Goal: Information Seeking & Learning: Learn about a topic

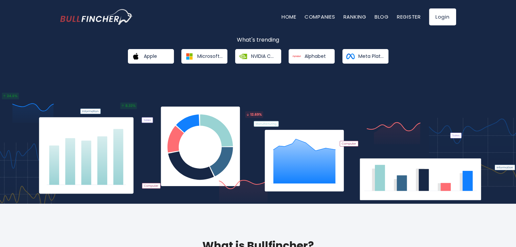
scroll to position [101, 0]
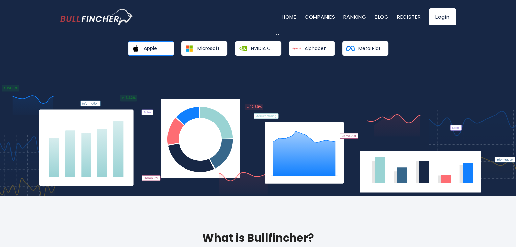
click at [162, 49] on link "Apple" at bounding box center [151, 48] width 46 height 15
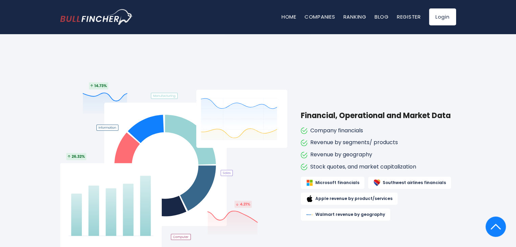
scroll to position [541, 0]
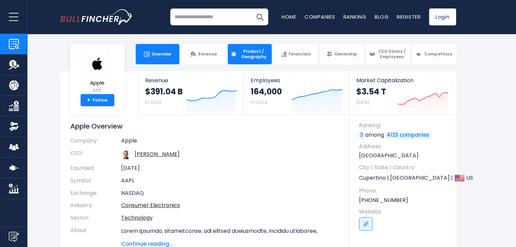
click at [244, 62] on link "Product / Geography" at bounding box center [250, 54] width 44 height 20
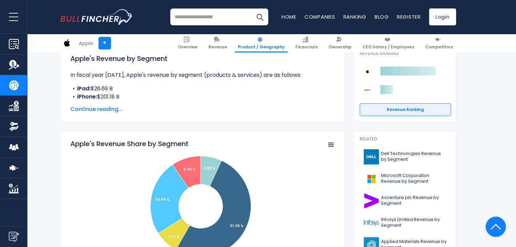
scroll to position [101, 0]
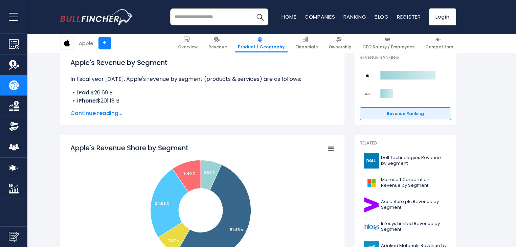
click at [118, 110] on span "Continue reading..." at bounding box center [202, 113] width 264 height 8
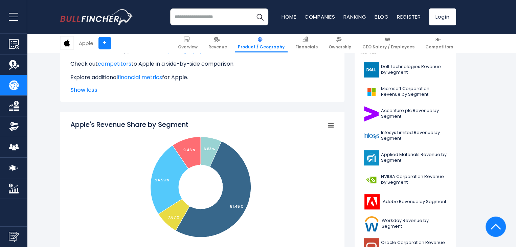
scroll to position [203, 0]
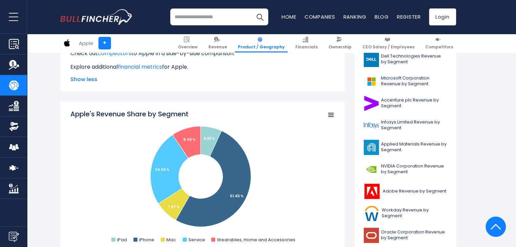
click at [333, 117] on icon "Apple's Revenue Share by Segment" at bounding box center [330, 114] width 5 height 3
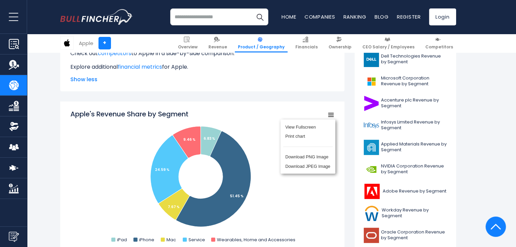
click at [255, 121] on rect "Apple's Revenue Share by Segment" at bounding box center [202, 176] width 264 height 135
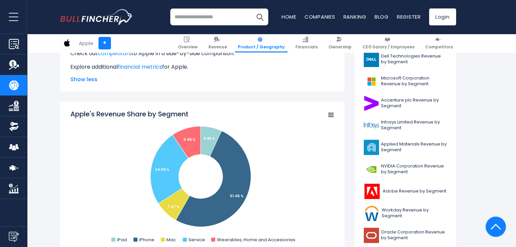
click at [325, 118] on rect "Apple's Revenue Share by Segment" at bounding box center [202, 176] width 264 height 135
click at [327, 117] on rect "Apple's Revenue Share by Segment" at bounding box center [330, 114] width 9 height 9
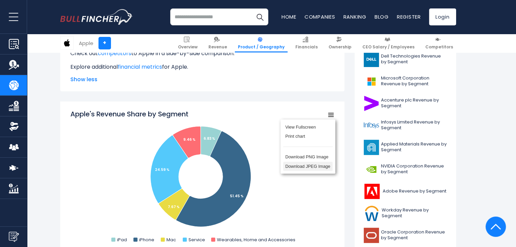
click at [320, 168] on li "Download JPEG Image" at bounding box center [307, 166] width 49 height 9
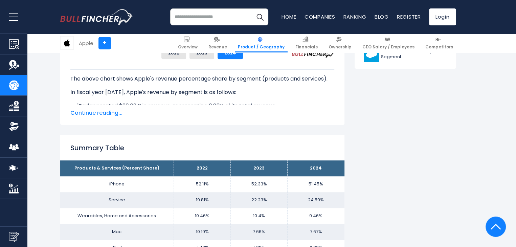
scroll to position [372, 0]
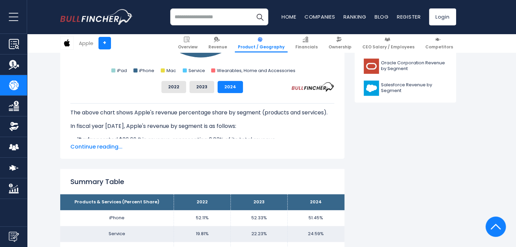
click at [110, 146] on span "Continue reading..." at bounding box center [202, 147] width 264 height 8
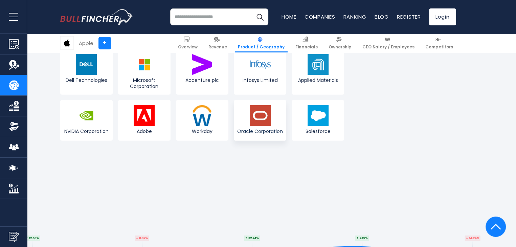
scroll to position [1522, 0]
click at [313, 46] on span "Financials" at bounding box center [306, 46] width 22 height 5
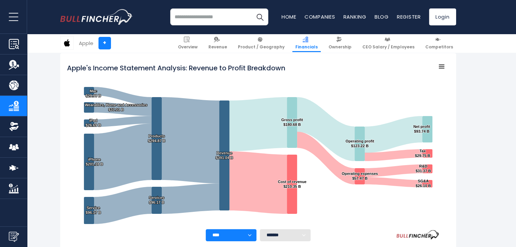
scroll to position [101, 0]
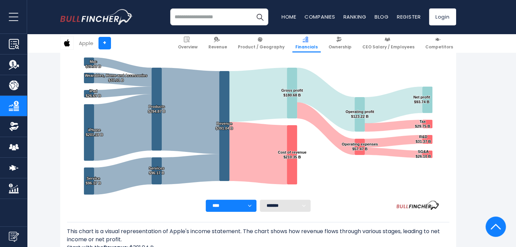
scroll to position [95, 0]
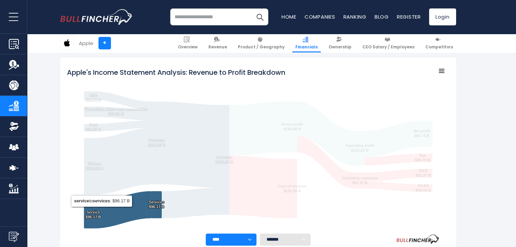
click at [102, 208] on icon "Apple's Income Statement Analysis: Revenue to Profit Breakdown" at bounding box center [122, 209] width 57 height 37
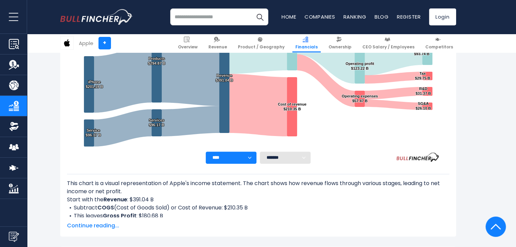
scroll to position [197, 0]
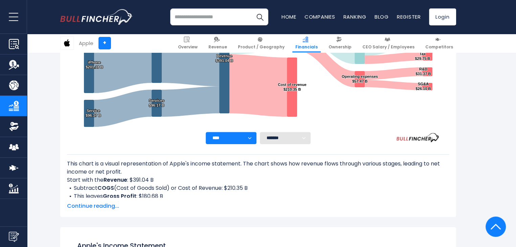
click at [278, 140] on select "******* ** ** ** **" at bounding box center [285, 138] width 51 height 12
click at [237, 137] on select "**** **** **** **** **** ****" at bounding box center [231, 138] width 51 height 12
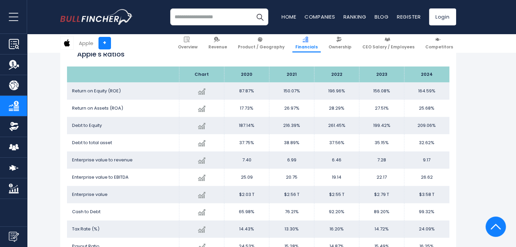
scroll to position [1325, 0]
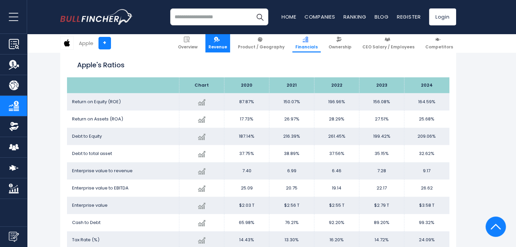
click at [227, 46] on span "Revenue" at bounding box center [217, 46] width 19 height 5
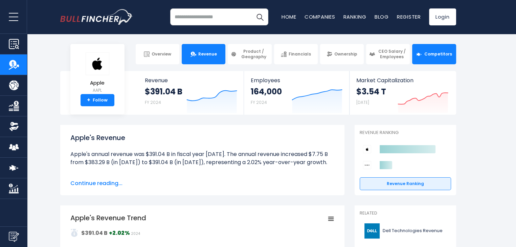
click at [425, 53] on span "Competitors" at bounding box center [438, 53] width 28 height 5
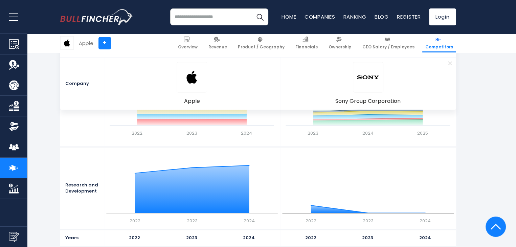
scroll to position [879, 0]
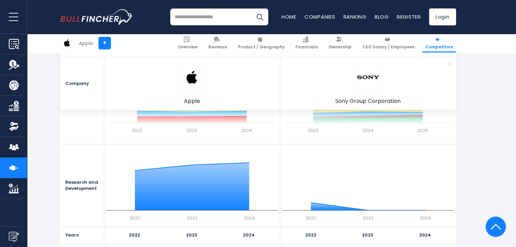
click at [19, 190] on link "Market Cap" at bounding box center [13, 188] width 27 height 20
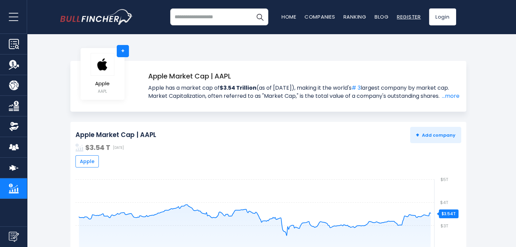
click at [406, 16] on link "Register" at bounding box center [409, 16] width 24 height 7
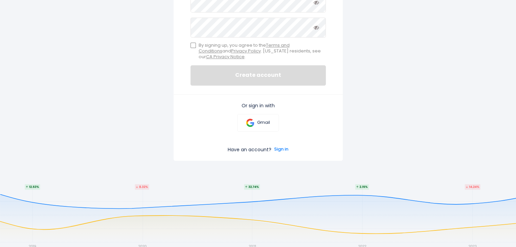
scroll to position [203, 0]
click at [274, 119] on link "Gmail" at bounding box center [258, 122] width 42 height 18
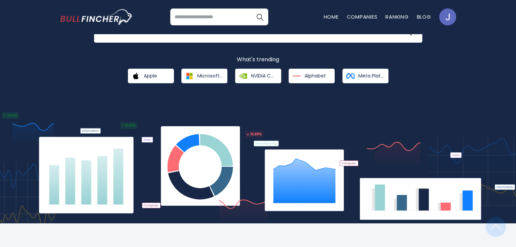
scroll to position [68, 0]
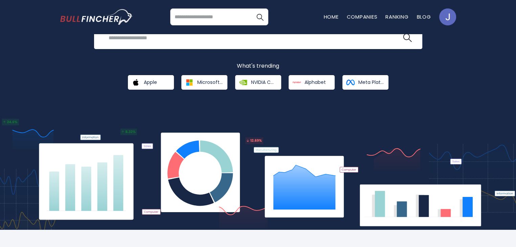
click at [109, 23] on img "Go to homepage" at bounding box center [96, 17] width 73 height 16
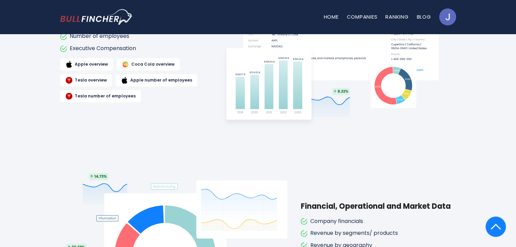
scroll to position [294, 0]
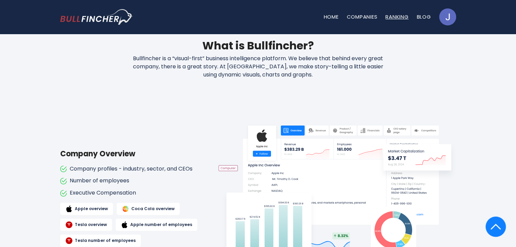
click at [402, 18] on link "Ranking" at bounding box center [396, 16] width 23 height 7
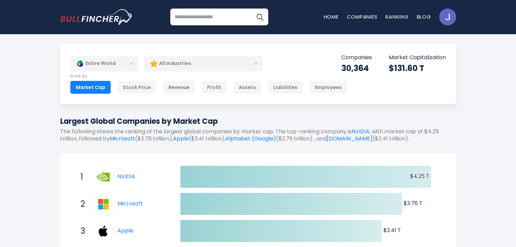
click at [202, 64] on div "All Industries" at bounding box center [203, 64] width 118 height 16
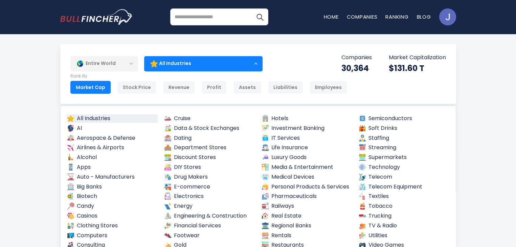
click at [127, 64] on div "Entire World" at bounding box center [104, 64] width 68 height 16
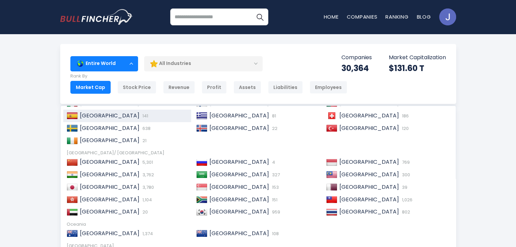
scroll to position [103, 0]
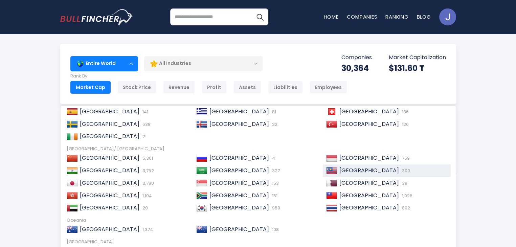
click at [328, 169] on img at bounding box center [331, 170] width 11 height 7
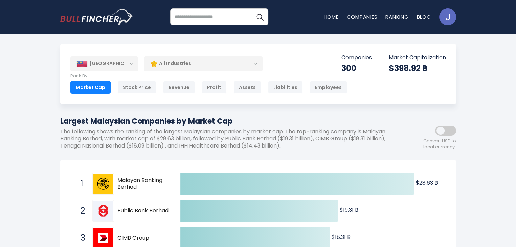
click at [195, 65] on div "All Industries" at bounding box center [203, 64] width 118 height 16
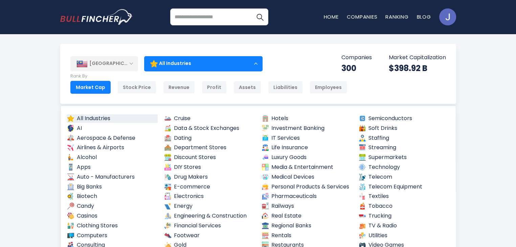
click at [195, 65] on div "All Industries" at bounding box center [203, 64] width 118 height 16
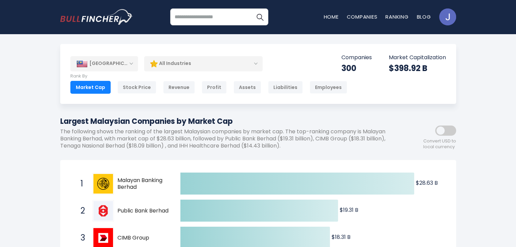
click at [195, 65] on div "All Industries" at bounding box center [203, 64] width 118 height 16
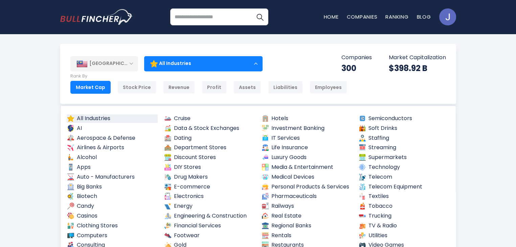
click at [195, 65] on div "All Industries" at bounding box center [203, 64] width 118 height 16
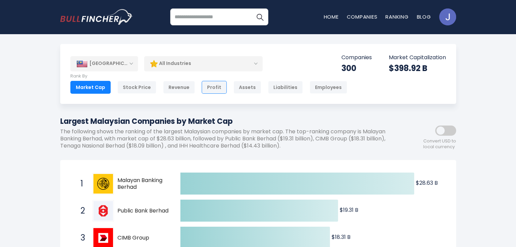
click at [204, 87] on div "Profit" at bounding box center [214, 87] width 25 height 13
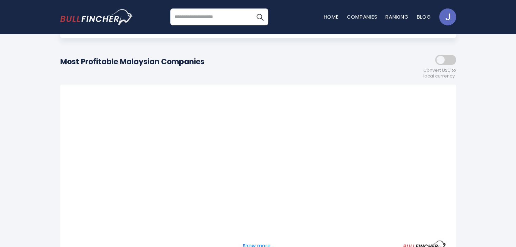
scroll to position [68, 0]
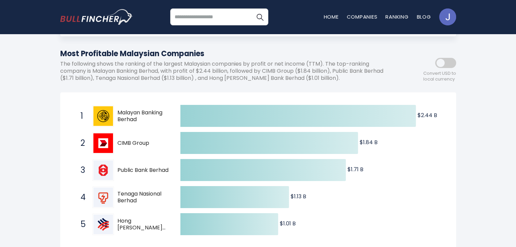
click at [240, 82] on p "The following shows the ranking of the largest Malaysian companies by profit or…" at bounding box center [227, 71] width 335 height 21
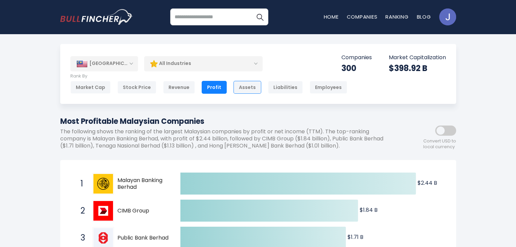
click at [244, 89] on div "Assets" at bounding box center [247, 87] width 28 height 13
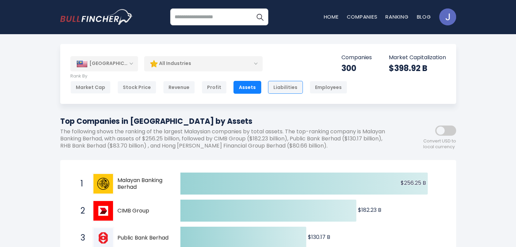
click at [275, 89] on div "Liabilities" at bounding box center [285, 87] width 35 height 13
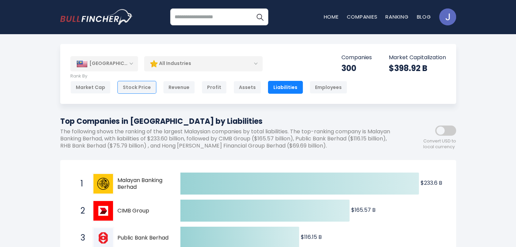
click at [145, 85] on div "Stock Price" at bounding box center [136, 87] width 39 height 13
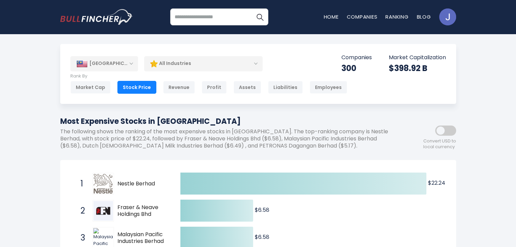
click at [117, 61] on div "[GEOGRAPHIC_DATA]" at bounding box center [104, 63] width 68 height 15
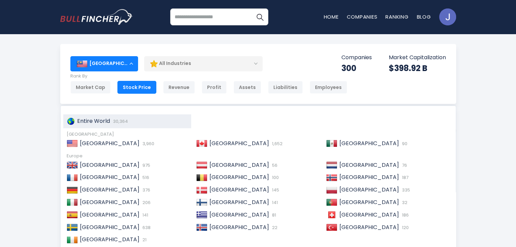
click at [104, 121] on span "Entire World" at bounding box center [93, 121] width 33 height 8
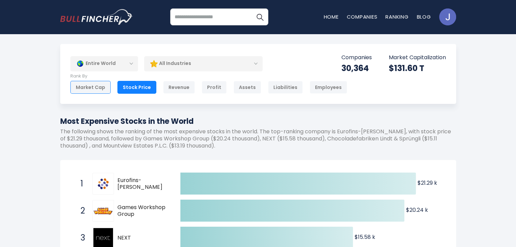
click at [90, 85] on div "Market Cap" at bounding box center [90, 87] width 40 height 13
